Goal: Complete application form

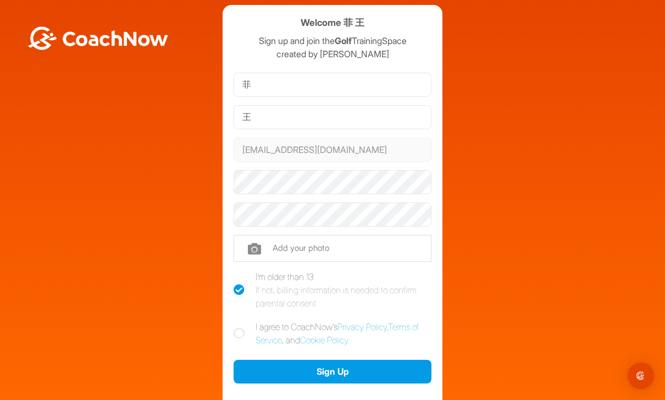
scroll to position [16, 0]
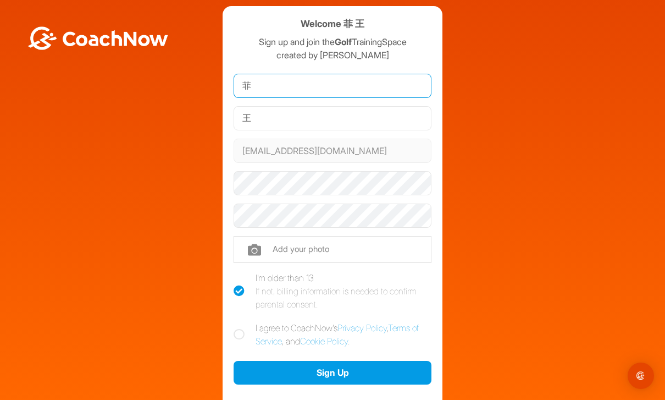
click at [370, 82] on input "菲" at bounding box center [333, 86] width 198 height 24
type input "[PERSON_NAME]"
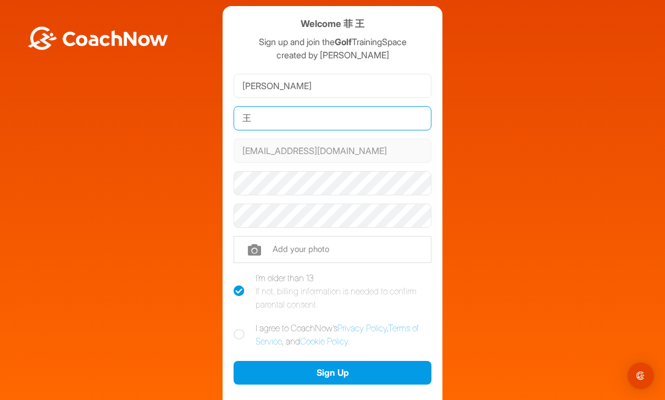
click at [358, 124] on input "王" at bounding box center [333, 118] width 198 height 24
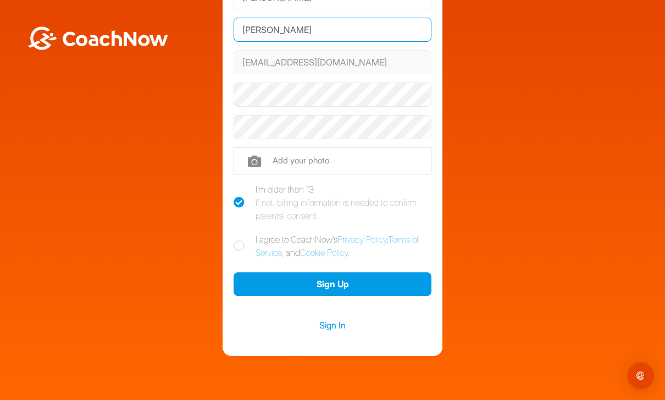
scroll to position [102, 0]
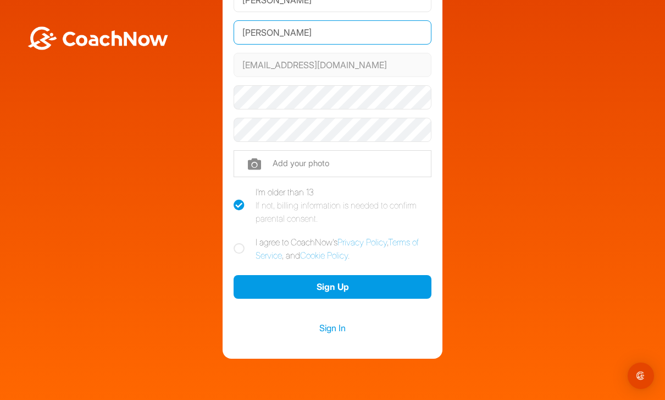
type input "[PERSON_NAME]"
click at [241, 252] on icon at bounding box center [239, 248] width 11 height 11
click at [241, 242] on input "I agree to CoachNow's Privacy Policy , Terms of Service , and Cookie Policy ." at bounding box center [237, 238] width 7 height 7
checkbox input "true"
click at [397, 285] on button "Sign Up" at bounding box center [333, 287] width 198 height 24
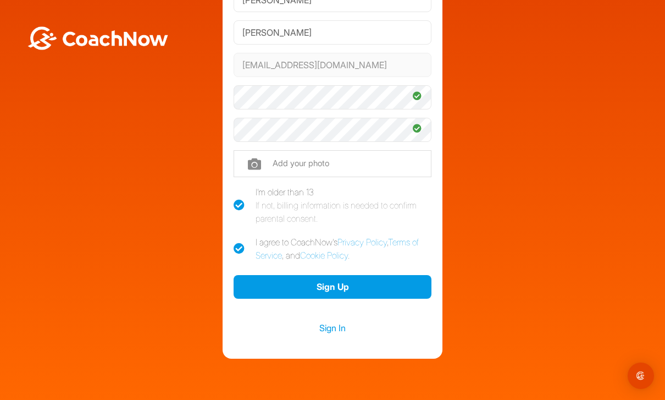
click at [401, 164] on input "file" at bounding box center [333, 163] width 198 height 26
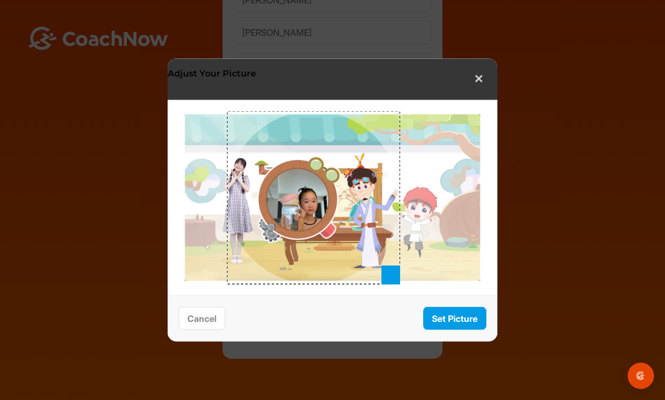
click at [477, 75] on button "✕" at bounding box center [479, 79] width 24 height 24
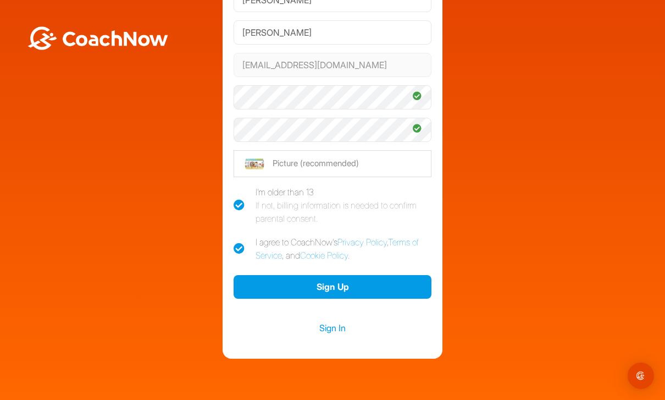
click at [395, 162] on input "file" at bounding box center [333, 163] width 198 height 26
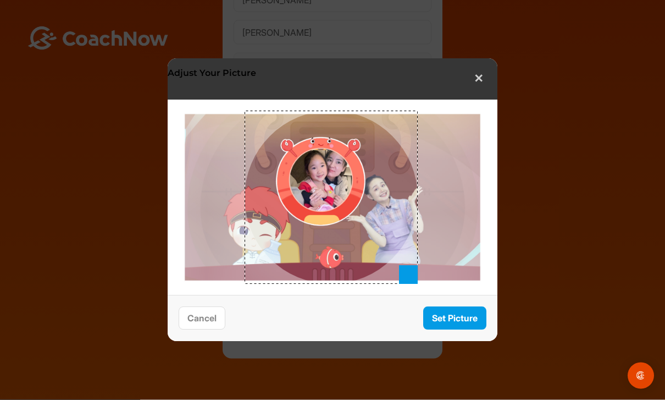
scroll to position [29, 0]
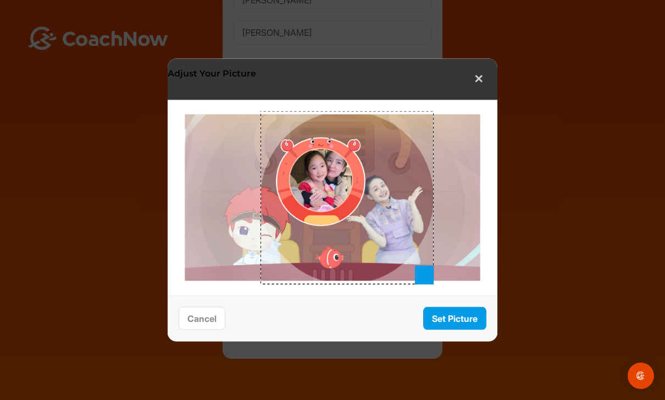
click at [472, 318] on button "Set Picture" at bounding box center [454, 318] width 63 height 24
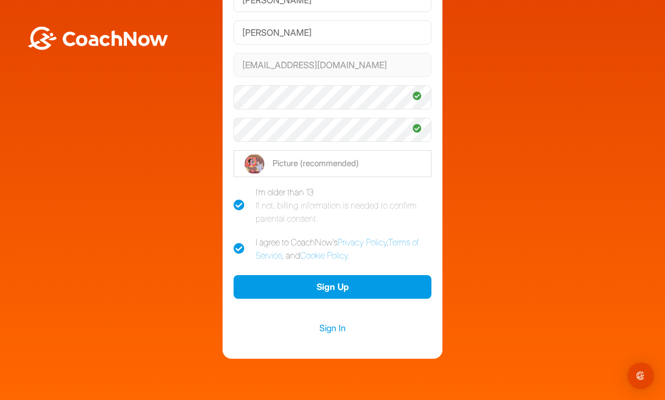
click at [380, 150] on input "file" at bounding box center [333, 163] width 198 height 26
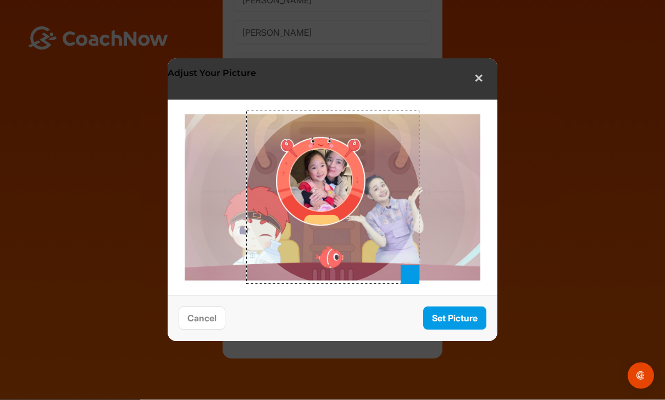
scroll to position [3, 0]
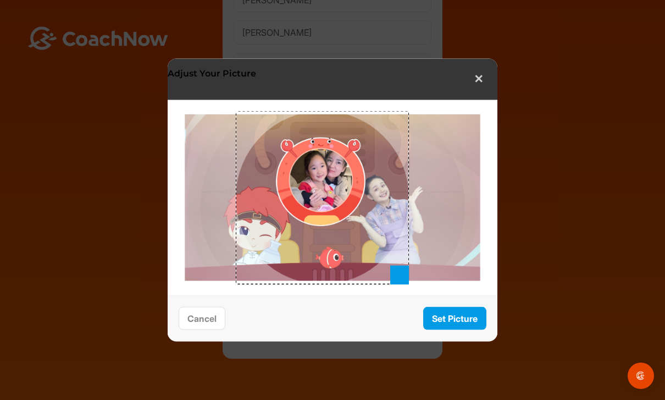
click at [476, 74] on button "✕" at bounding box center [479, 79] width 24 height 24
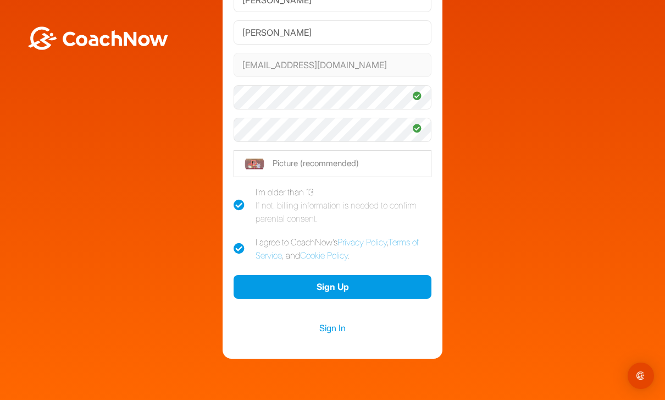
click at [377, 163] on input "file" at bounding box center [333, 163] width 198 height 26
type input "C:\fakepath\IMG_0192.jpeg"
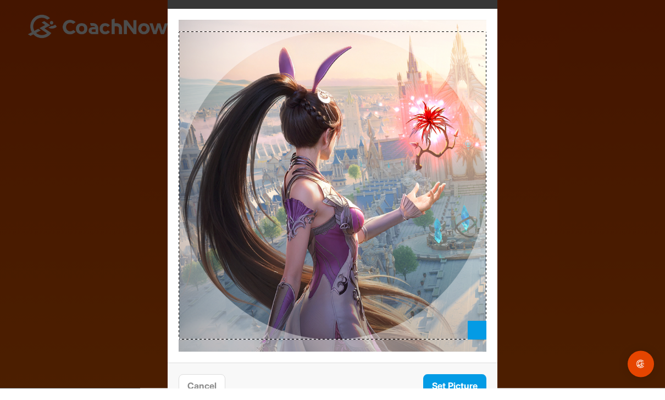
scroll to position [35, 0]
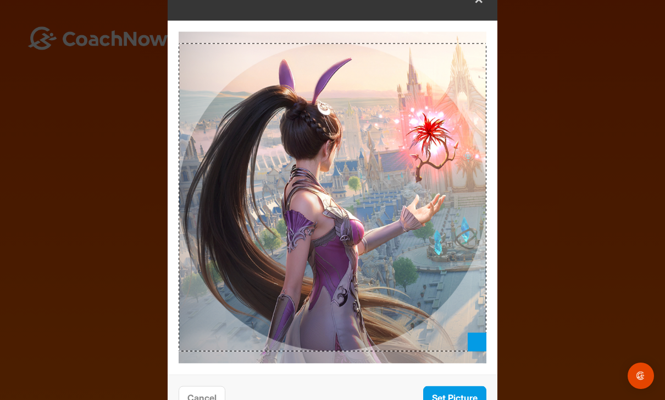
click at [436, 388] on button "Set Picture" at bounding box center [454, 397] width 63 height 24
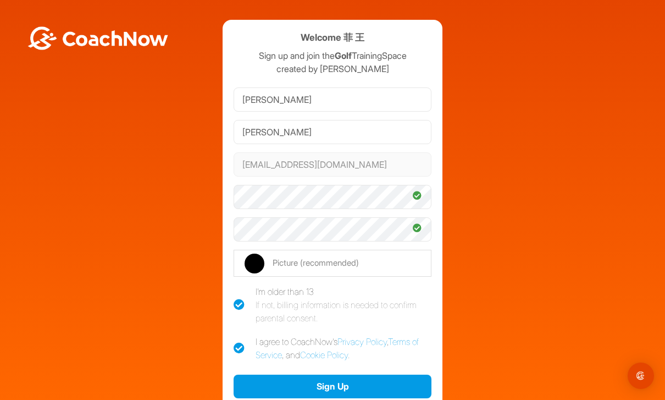
scroll to position [9, 0]
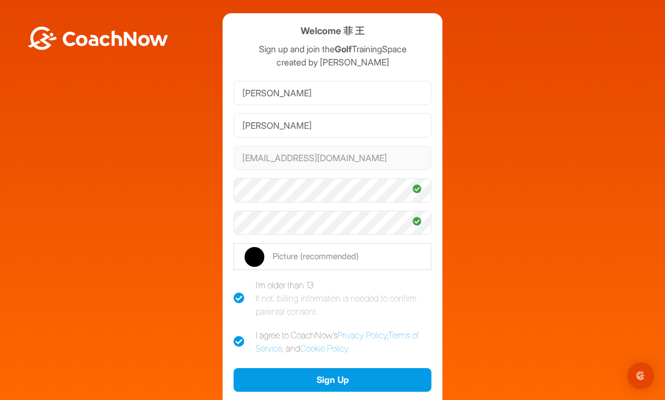
click at [403, 368] on button "Sign Up" at bounding box center [333, 380] width 198 height 24
click at [364, 368] on button "Sign Up" at bounding box center [333, 380] width 198 height 24
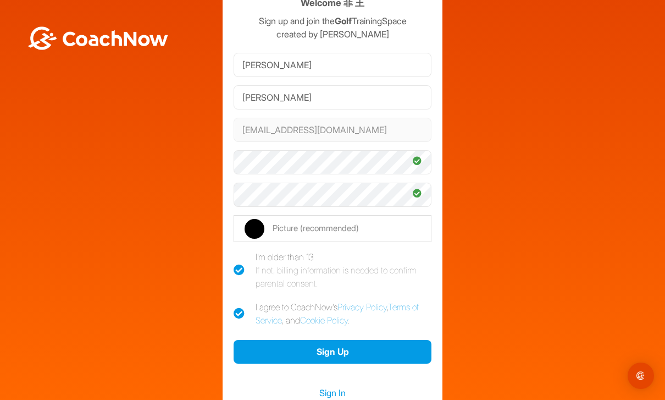
scroll to position [41, 0]
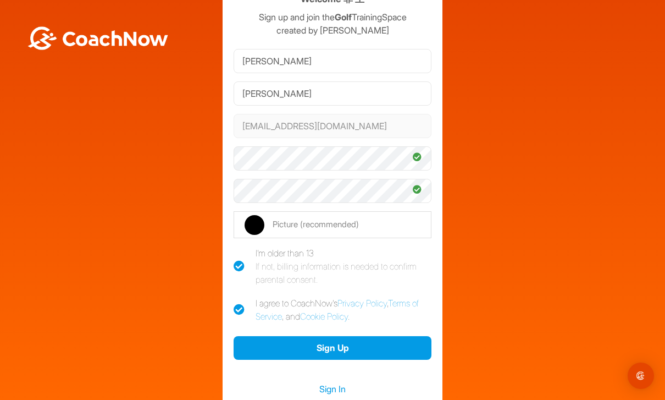
click at [330, 336] on button "Sign Up" at bounding box center [333, 348] width 198 height 24
click at [331, 336] on button "Sign Up" at bounding box center [333, 348] width 198 height 24
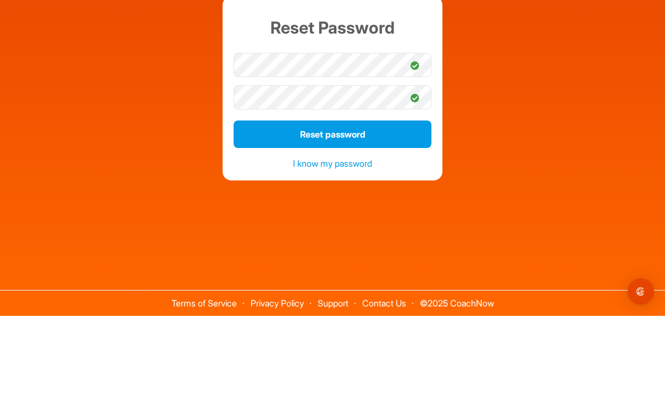
click at [402, 204] on button "Reset password" at bounding box center [333, 217] width 198 height 27
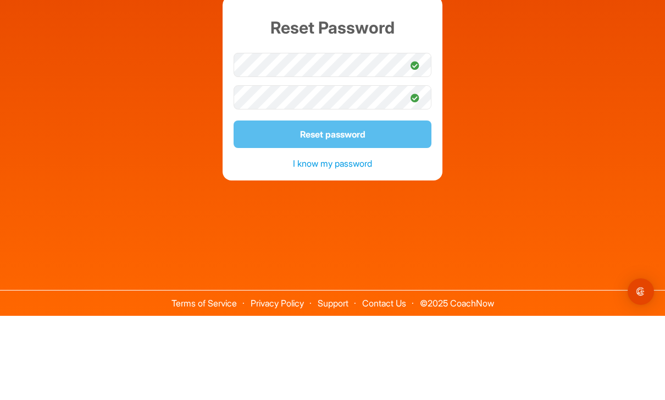
scroll to position [35, 0]
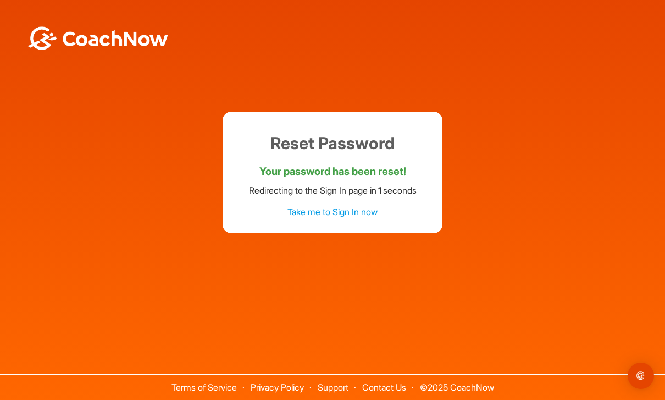
click at [356, 206] on link "Take me to Sign In now" at bounding box center [332, 211] width 90 height 11
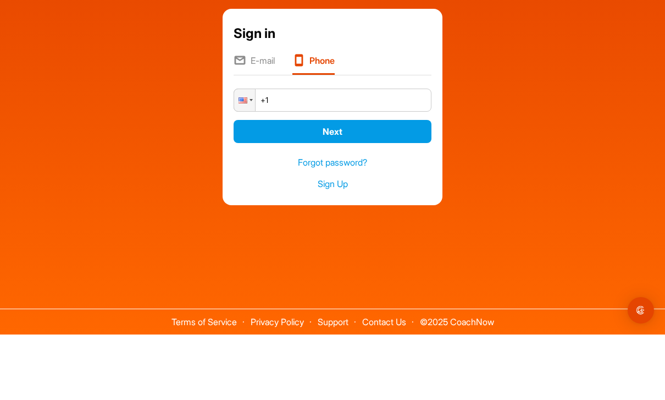
click at [265, 119] on li "E-mail" at bounding box center [254, 129] width 41 height 21
